Goal: Task Accomplishment & Management: Complete application form

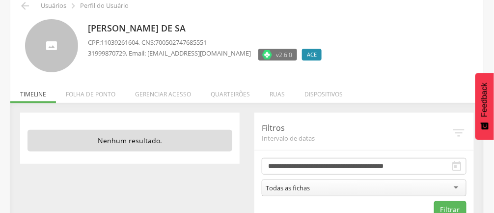
scroll to position [50, 0]
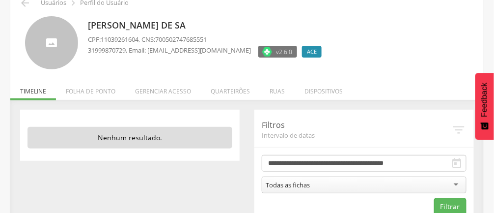
click at [228, 87] on li "Quarteirões" at bounding box center [230, 88] width 59 height 23
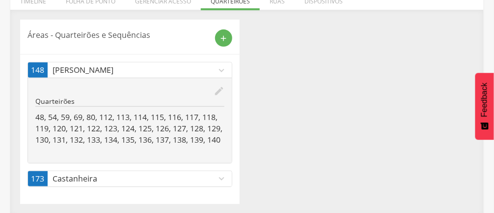
scroll to position [151, 0]
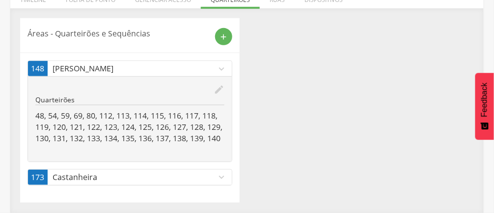
click at [218, 84] on icon "edit" at bounding box center [219, 89] width 11 height 11
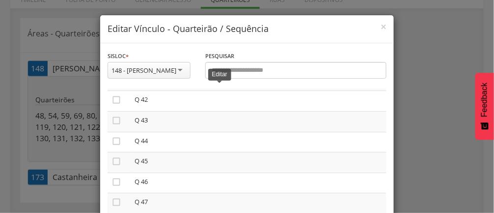
scroll to position [853, 0]
click at [118, 165] on icon "" at bounding box center [116, 161] width 10 height 10
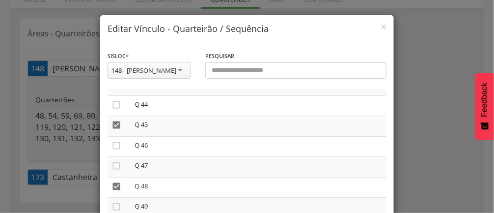
click at [117, 150] on icon "" at bounding box center [116, 145] width 10 height 10
click at [118, 170] on icon "" at bounding box center [116, 165] width 10 height 10
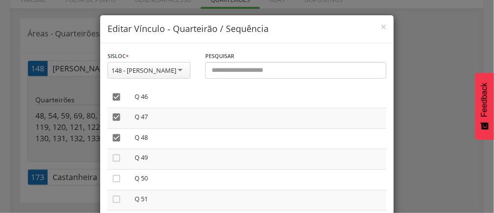
scroll to position [943, 0]
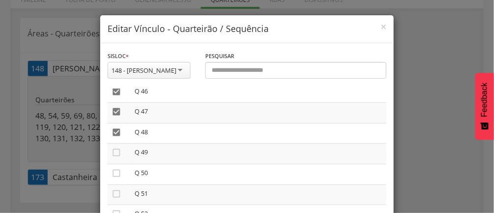
click at [119, 157] on icon "" at bounding box center [116, 152] width 10 height 10
click at [119, 178] on icon "" at bounding box center [116, 173] width 10 height 10
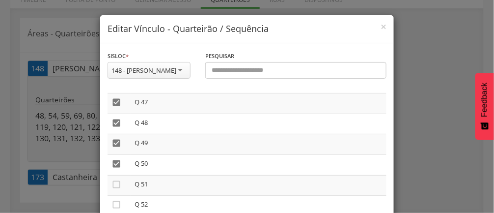
scroll to position [970, 0]
click at [115, 171] on icon "" at bounding box center [116, 166] width 10 height 10
click at [117, 167] on icon "" at bounding box center [116, 163] width 10 height 10
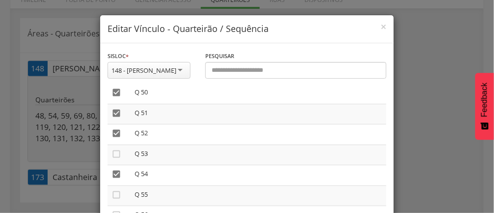
click at [117, 159] on icon "" at bounding box center [116, 154] width 10 height 10
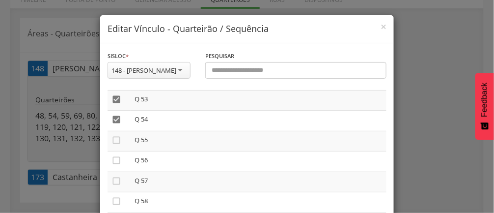
scroll to position [1080, 0]
click at [117, 143] on icon "" at bounding box center [116, 138] width 10 height 10
click at [118, 163] on icon "" at bounding box center [116, 158] width 10 height 10
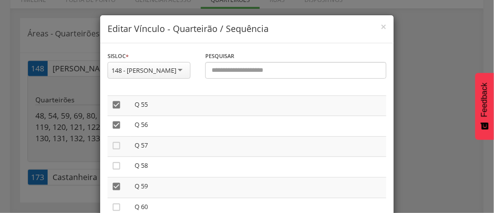
scroll to position [1114, 0]
click at [117, 149] on icon "" at bounding box center [116, 144] width 10 height 10
click at [119, 169] on icon "" at bounding box center [116, 165] width 10 height 10
click at [118, 172] on icon "" at bounding box center [116, 167] width 10 height 10
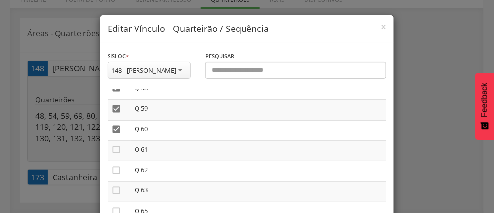
click at [117, 154] on icon "" at bounding box center [116, 149] width 10 height 10
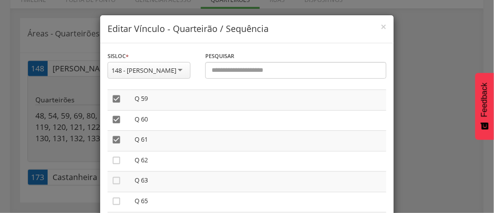
scroll to position [1216, 0]
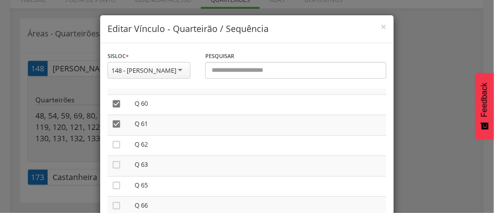
click at [117, 149] on icon "" at bounding box center [116, 144] width 10 height 10
click at [117, 169] on icon "" at bounding box center [116, 165] width 10 height 10
click at [120, 167] on icon "" at bounding box center [116, 163] width 10 height 10
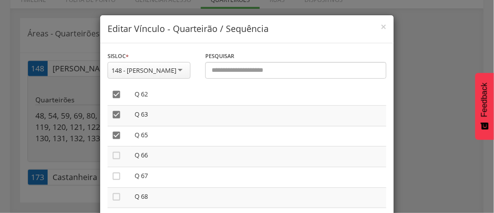
click at [118, 160] on icon "" at bounding box center [116, 155] width 10 height 10
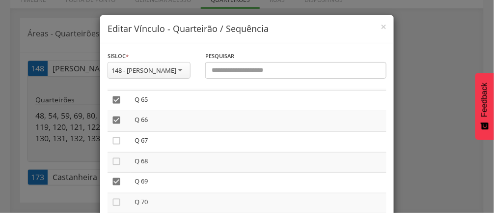
scroll to position [1302, 0]
click at [116, 168] on td "" at bounding box center [118, 161] width 23 height 21
click at [118, 145] on icon "" at bounding box center [116, 140] width 10 height 10
click at [119, 165] on icon "" at bounding box center [116, 161] width 10 height 10
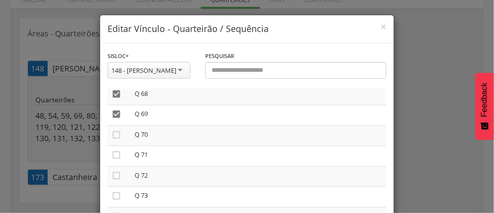
scroll to position [1369, 0]
click at [118, 139] on icon "" at bounding box center [116, 134] width 10 height 10
click at [118, 159] on icon "" at bounding box center [116, 154] width 10 height 10
click at [119, 180] on icon "" at bounding box center [116, 175] width 10 height 10
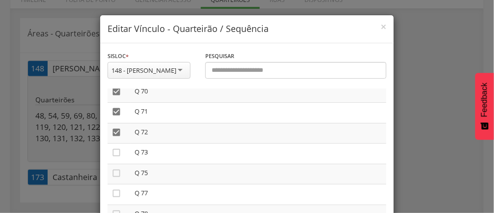
click at [117, 157] on icon "" at bounding box center [116, 152] width 10 height 10
click at [120, 178] on icon "" at bounding box center [116, 173] width 10 height 10
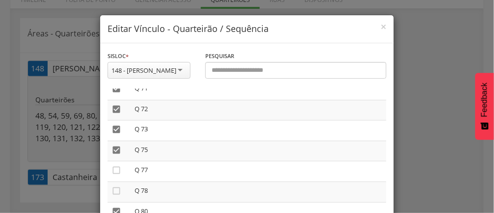
click at [117, 175] on icon "" at bounding box center [116, 170] width 10 height 10
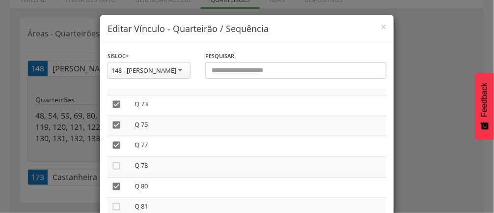
click at [120, 170] on icon "" at bounding box center [116, 165] width 10 height 10
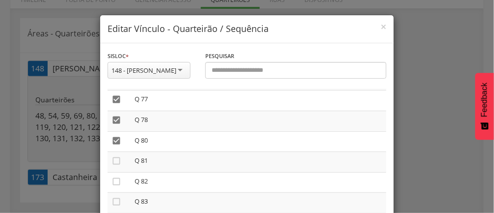
scroll to position [1507, 0]
click at [120, 164] on icon "" at bounding box center [116, 159] width 10 height 10
click at [119, 185] on icon "" at bounding box center [116, 180] width 10 height 10
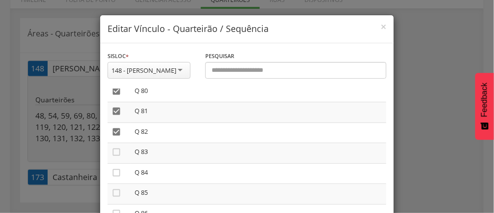
scroll to position [1558, 0]
click at [427, 96] on div "**********" at bounding box center [247, 106] width 494 height 213
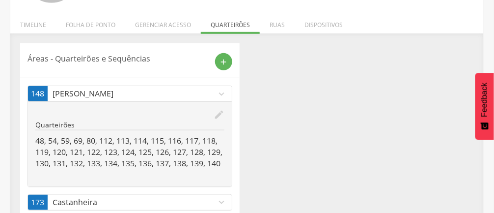
scroll to position [120, 0]
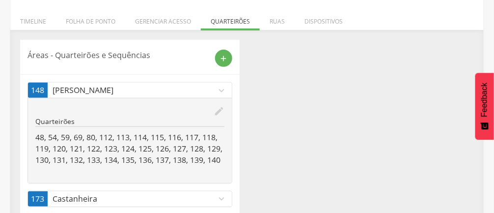
click at [222, 112] on icon "edit" at bounding box center [219, 111] width 11 height 11
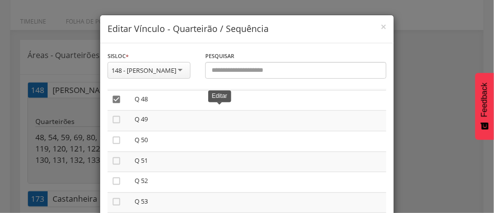
scroll to position [979, 0]
click at [119, 140] on td "" at bounding box center [118, 138] width 23 height 21
click at [116, 121] on icon "" at bounding box center [116, 116] width 10 height 10
click at [119, 161] on td "" at bounding box center [118, 158] width 23 height 21
click at [120, 162] on icon "" at bounding box center [116, 158] width 10 height 10
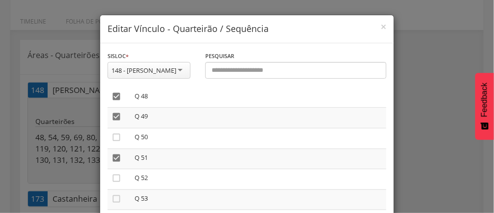
click at [117, 142] on icon "" at bounding box center [116, 137] width 10 height 10
click at [118, 100] on icon "" at bounding box center [116, 95] width 10 height 10
click at [120, 121] on icon "" at bounding box center [116, 116] width 10 height 10
click at [119, 141] on icon "" at bounding box center [116, 136] width 10 height 10
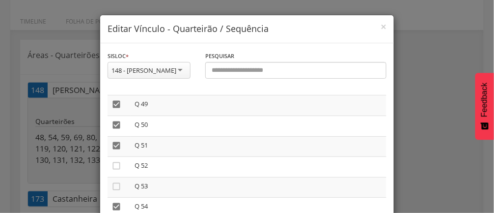
scroll to position [1014, 0]
click at [118, 147] on icon "" at bounding box center [116, 142] width 10 height 10
click at [111, 168] on icon "" at bounding box center [116, 163] width 10 height 10
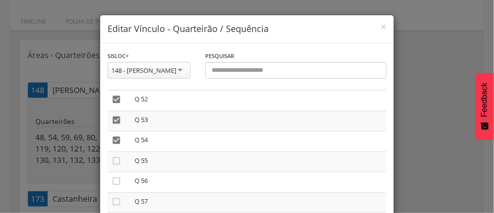
scroll to position [1064, 0]
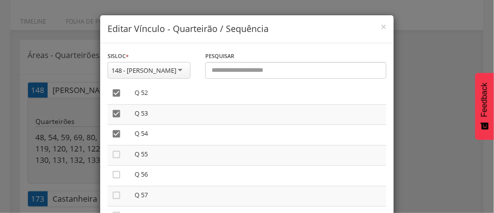
click at [119, 159] on icon "" at bounding box center [116, 154] width 10 height 10
click at [118, 179] on icon "" at bounding box center [116, 174] width 10 height 10
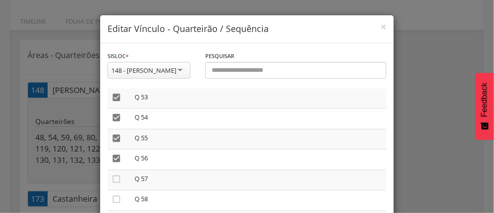
scroll to position [1096, 0]
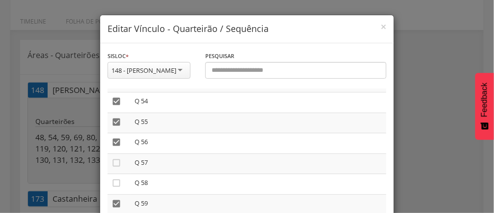
click at [116, 167] on icon "" at bounding box center [116, 163] width 10 height 10
click at [121, 187] on icon "" at bounding box center [116, 183] width 10 height 10
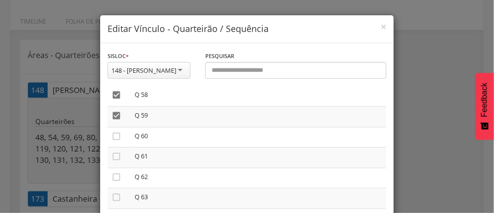
scroll to position [1186, 0]
click at [114, 139] on icon "" at bounding box center [116, 134] width 10 height 10
click at [119, 159] on icon "" at bounding box center [116, 154] width 10 height 10
click at [119, 180] on icon "" at bounding box center [116, 175] width 10 height 10
click at [119, 200] on icon "" at bounding box center [116, 195] width 10 height 10
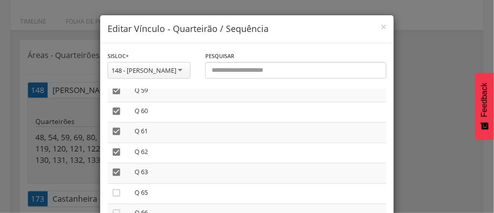
scroll to position [1243, 0]
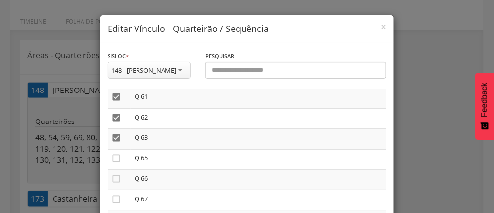
click at [119, 163] on icon "" at bounding box center [116, 158] width 10 height 10
click at [119, 183] on icon "" at bounding box center [116, 178] width 10 height 10
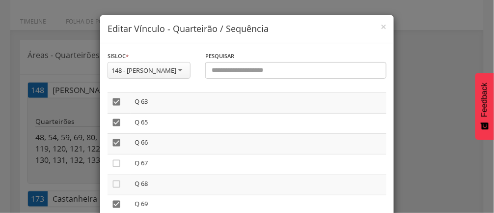
scroll to position [1281, 0]
click at [116, 165] on icon "" at bounding box center [116, 161] width 10 height 10
click at [120, 186] on icon "" at bounding box center [116, 181] width 10 height 10
click at [117, 146] on icon "" at bounding box center [116, 141] width 10 height 10
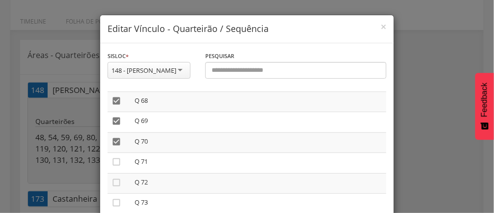
click at [119, 166] on icon "" at bounding box center [116, 162] width 10 height 10
click at [119, 144] on icon "" at bounding box center [116, 139] width 10 height 10
click at [120, 164] on icon "" at bounding box center [116, 159] width 10 height 10
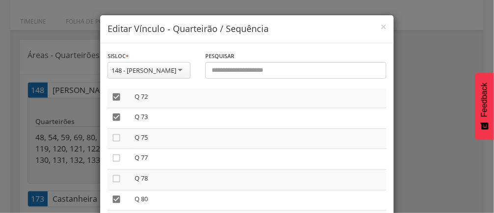
scroll to position [1448, 0]
click at [117, 141] on icon "" at bounding box center [116, 137] width 10 height 10
click at [119, 161] on icon "" at bounding box center [116, 157] width 10 height 10
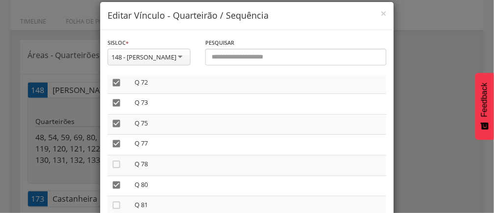
click at [120, 169] on icon "" at bounding box center [116, 164] width 10 height 10
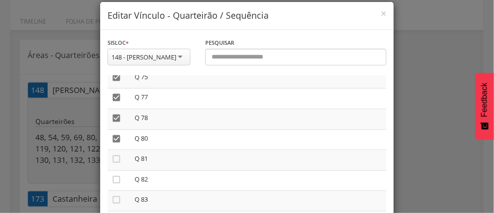
scroll to position [1497, 0]
click at [118, 161] on icon "" at bounding box center [116, 156] width 10 height 10
click at [121, 182] on icon "" at bounding box center [116, 177] width 10 height 10
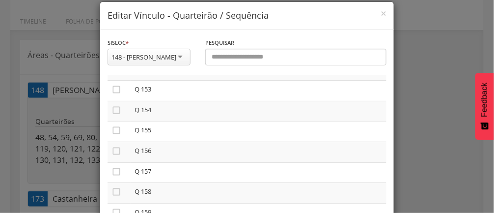
click at [346, 142] on td "Q 155" at bounding box center [259, 131] width 256 height 21
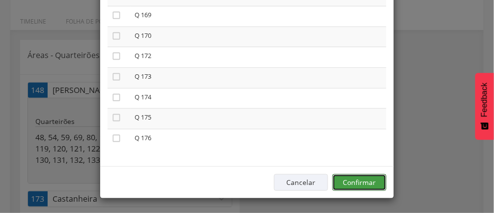
click at [369, 186] on button "Confirmar" at bounding box center [359, 182] width 54 height 17
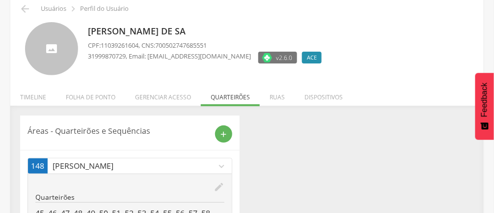
scroll to position [0, 0]
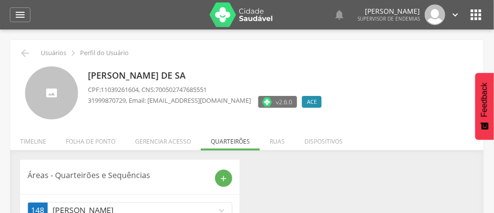
click at [28, 54] on icon "" at bounding box center [25, 53] width 12 height 12
